Goal: Download file/media

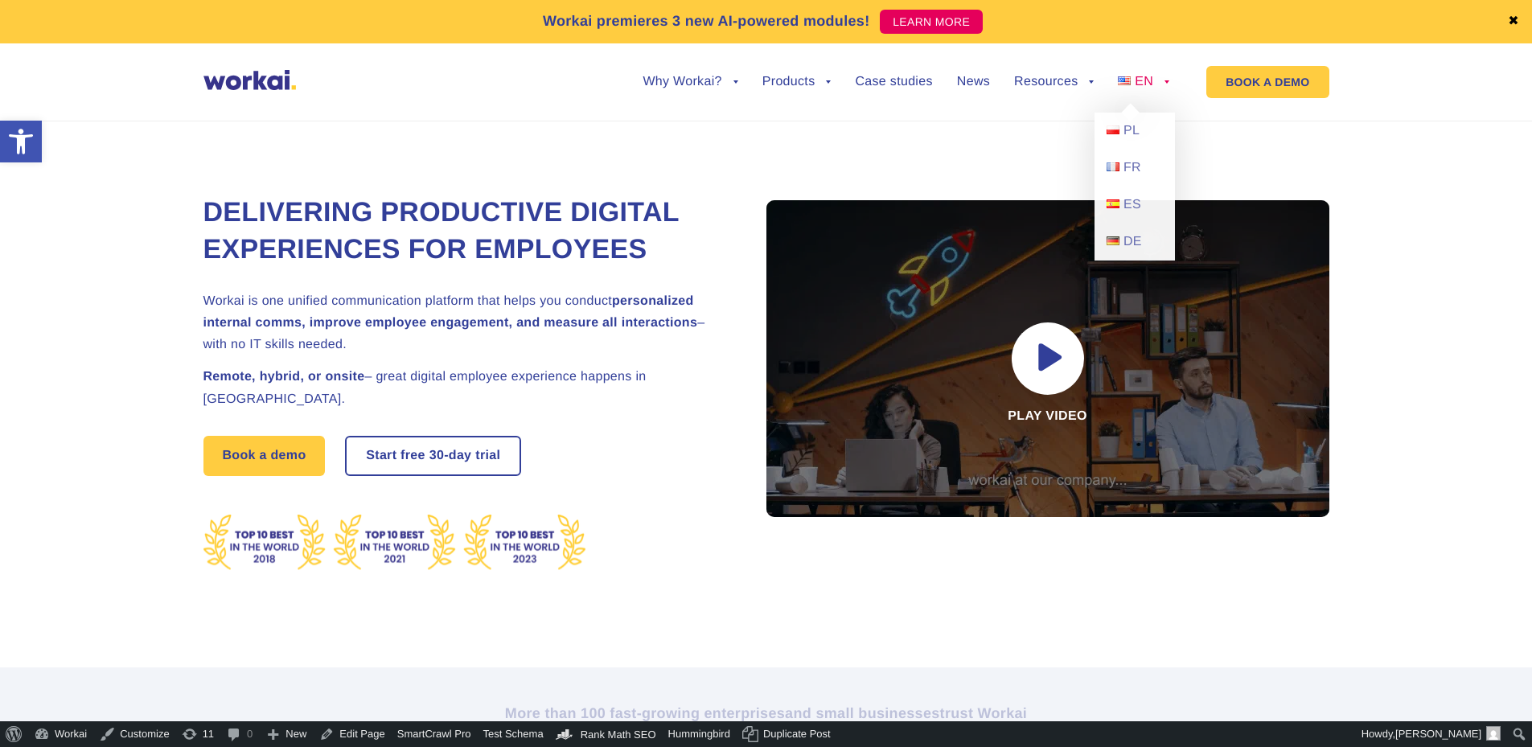
click at [1133, 117] on ul "back PL FR ES DE" at bounding box center [1135, 187] width 80 height 148
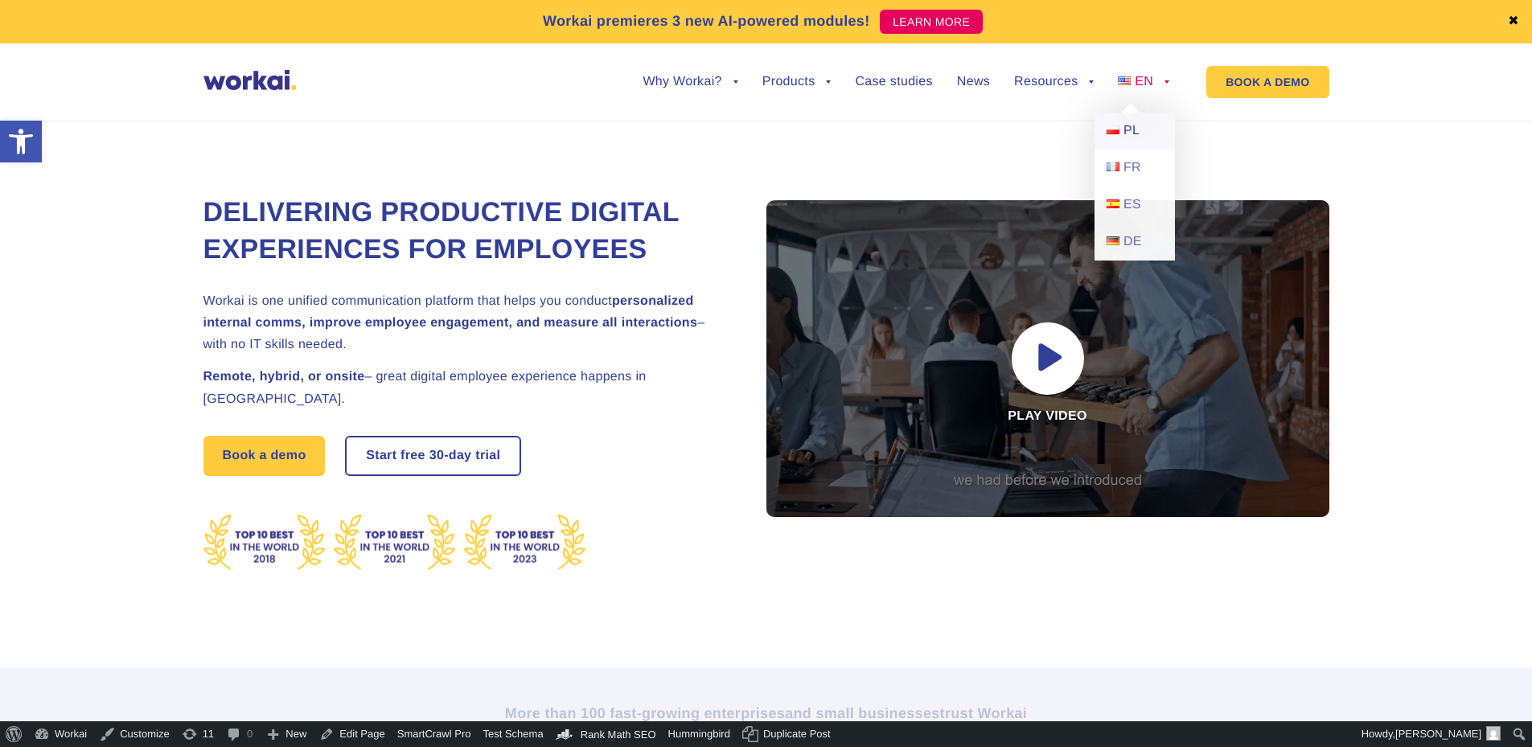
click at [1129, 133] on span "PL" at bounding box center [1132, 131] width 16 height 14
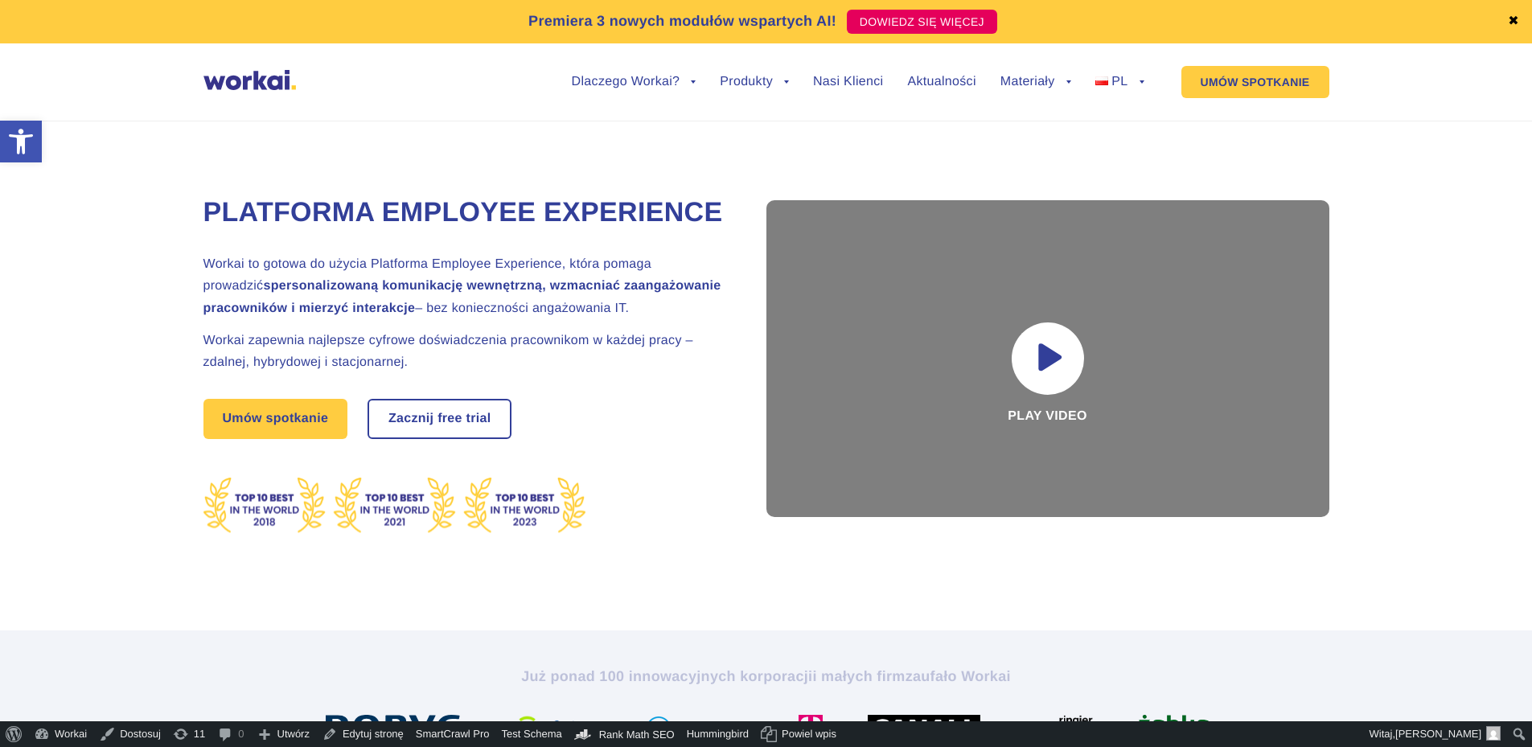
click at [1024, 178] on link "Przewodniki i ebooki" at bounding box center [1032, 192] width 177 height 37
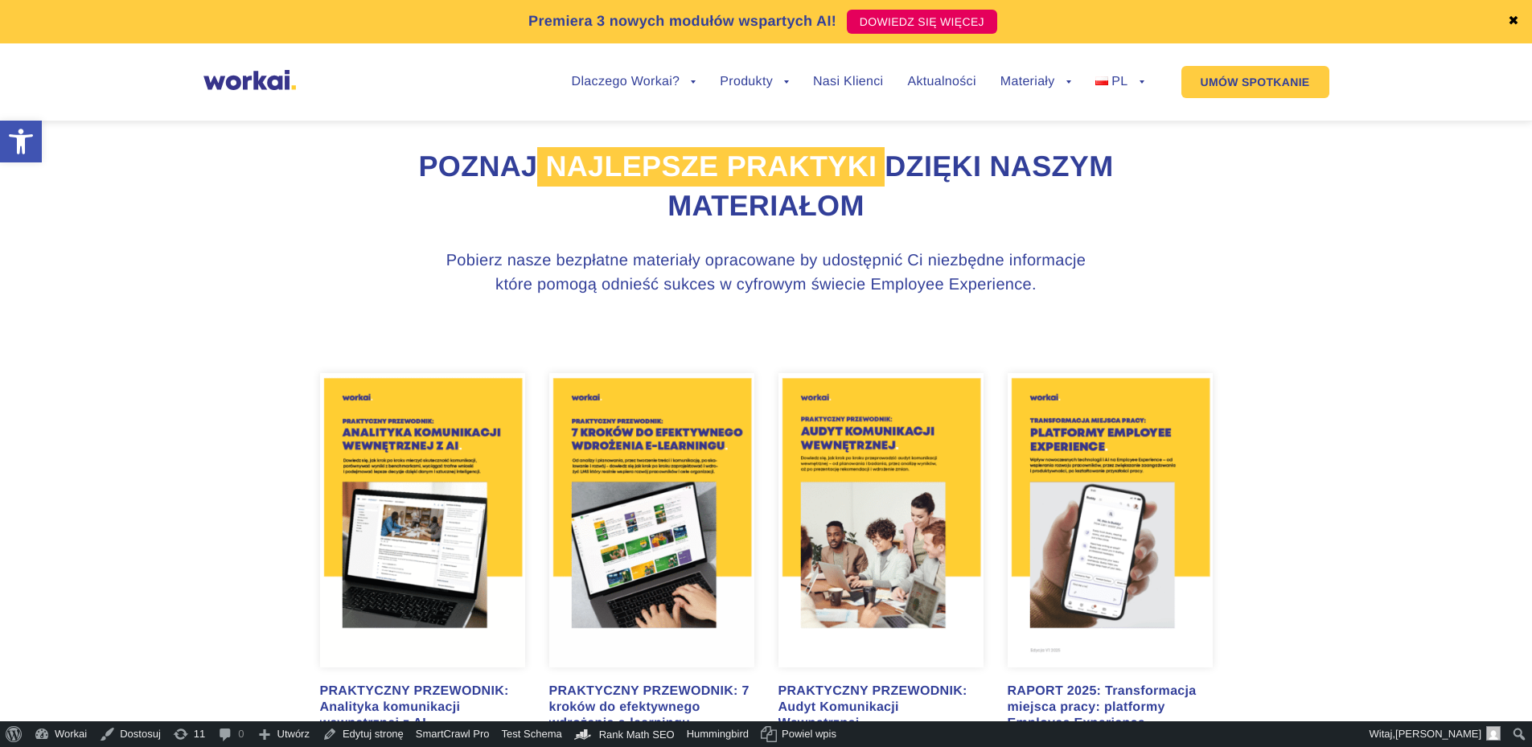
scroll to position [804, 0]
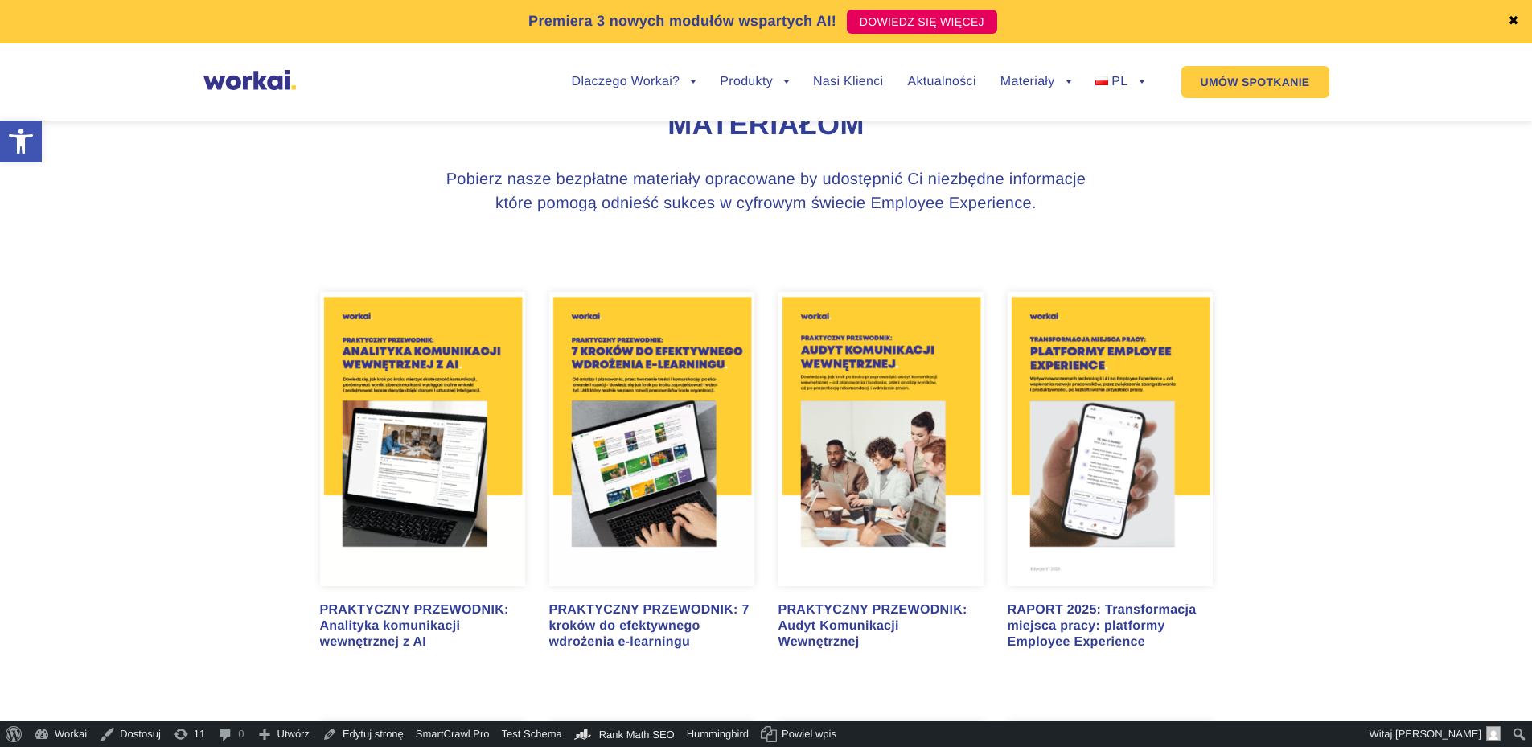
click at [453, 466] on img at bounding box center [422, 439] width 205 height 294
